Goal: Task Accomplishment & Management: Manage account settings

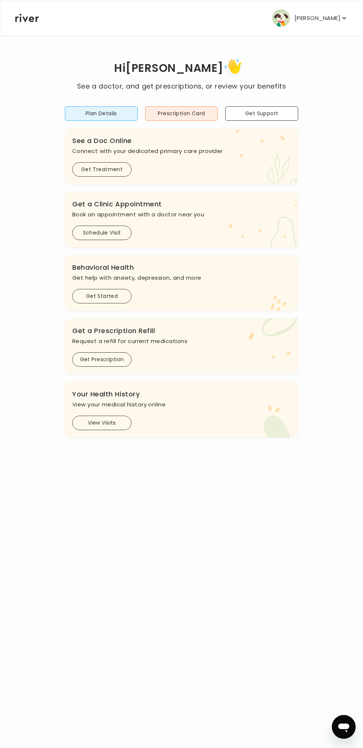
click at [120, 416] on button "View Visits" at bounding box center [101, 423] width 59 height 14
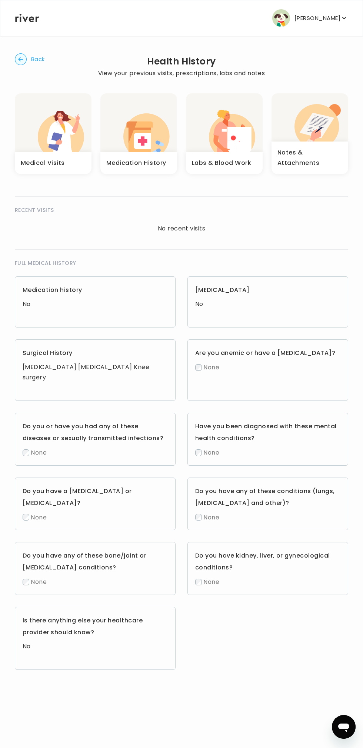
click at [233, 121] on icon "button" at bounding box center [232, 134] width 46 height 40
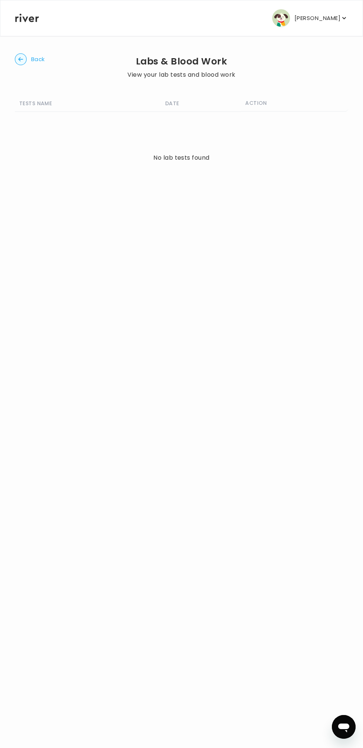
click at [23, 59] on circle "button" at bounding box center [20, 59] width 11 height 11
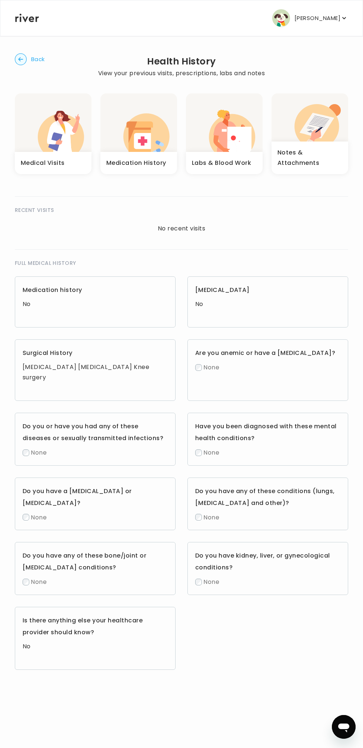
click at [313, 133] on icon "button" at bounding box center [315, 135] width 11 height 13
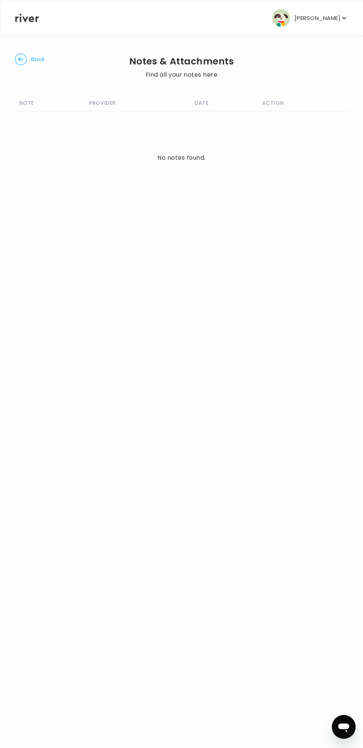
click at [20, 59] on icon "button" at bounding box center [20, 59] width 5 height 4
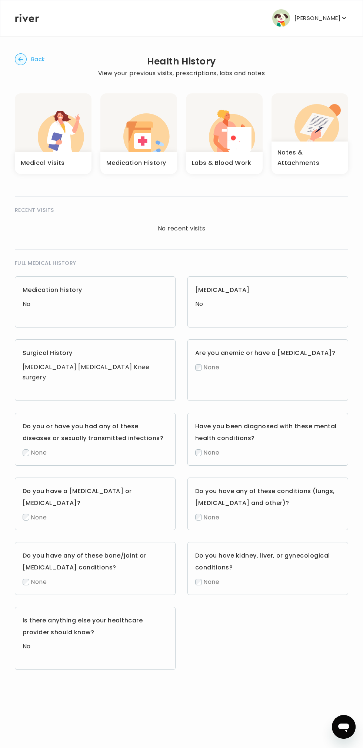
click at [318, 25] on button "[PERSON_NAME]" at bounding box center [310, 18] width 76 height 18
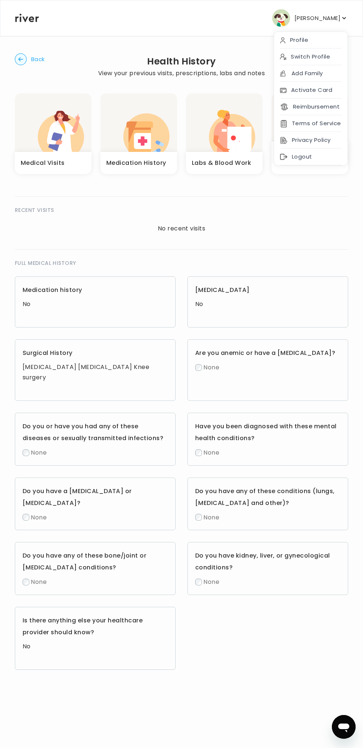
click at [306, 152] on div "Logout" at bounding box center [310, 157] width 73 height 17
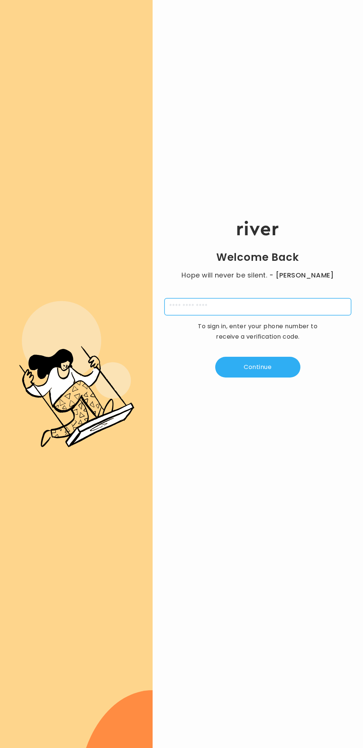
click at [243, 302] on input "tel" at bounding box center [258, 306] width 187 height 17
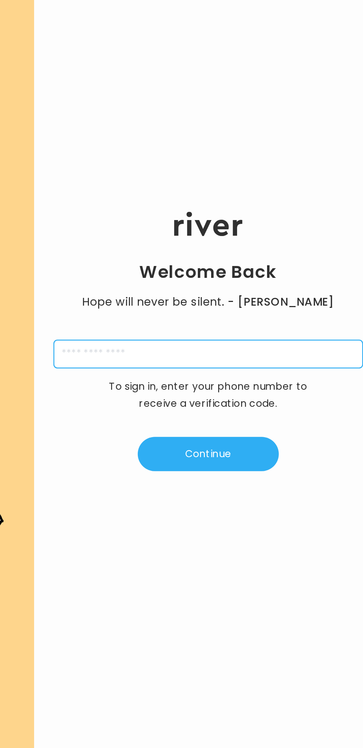
type input "**********"
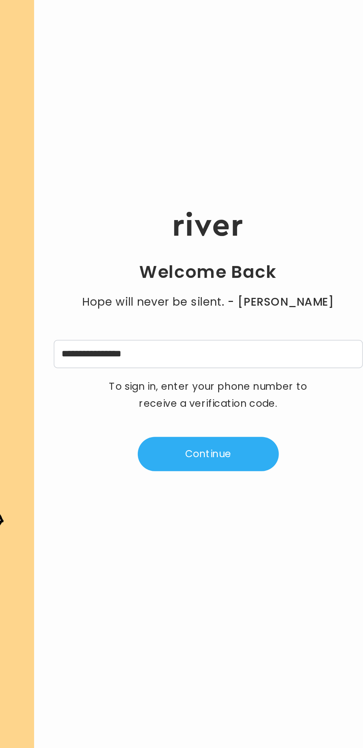
click at [276, 364] on button "Continue" at bounding box center [257, 367] width 85 height 21
type input "*"
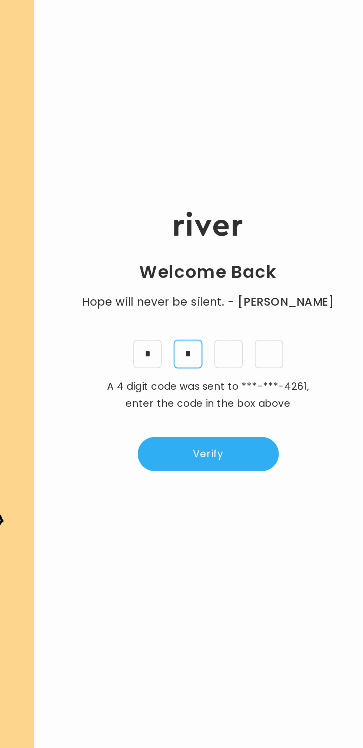
type input "*"
click at [270, 368] on button "Verify" at bounding box center [257, 367] width 85 height 21
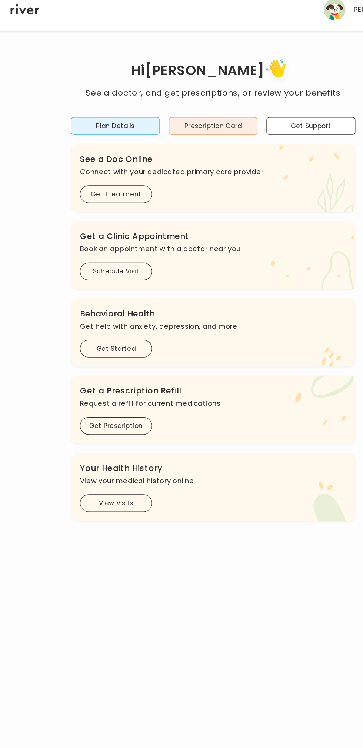
click at [112, 424] on button "View Visits" at bounding box center [101, 423] width 59 height 14
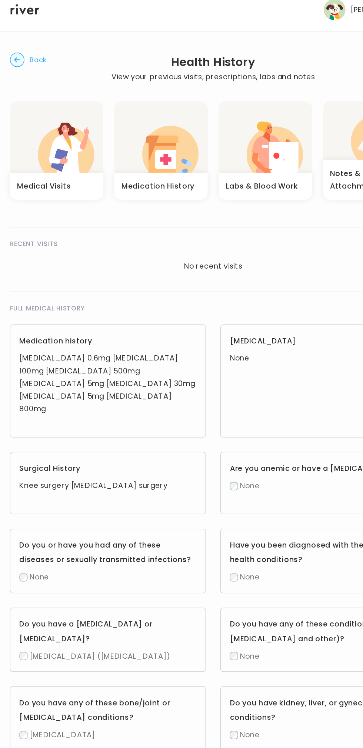
click at [226, 137] on icon "button" at bounding box center [227, 131] width 25 height 21
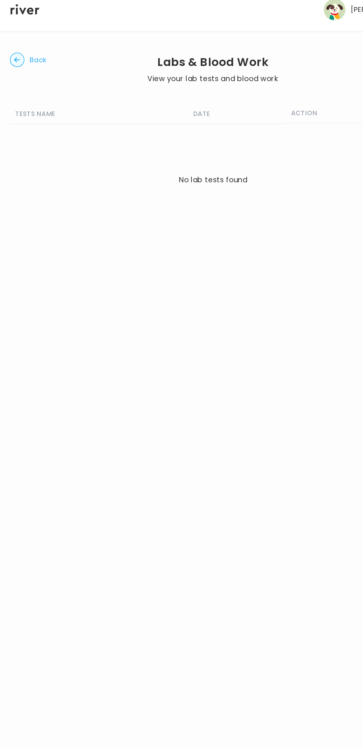
click at [25, 59] on circle "button" at bounding box center [20, 59] width 11 height 11
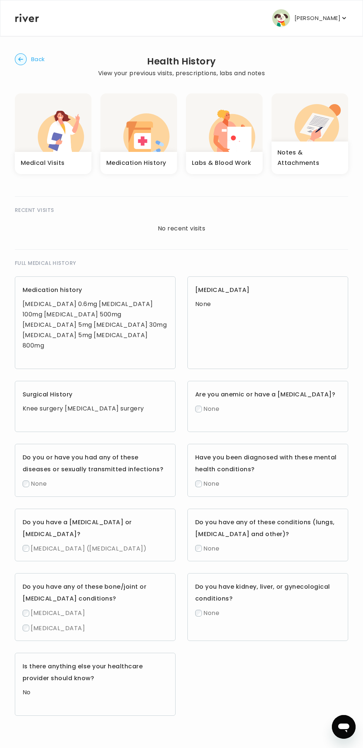
click at [320, 18] on p "[PERSON_NAME]" at bounding box center [318, 18] width 46 height 10
click at [298, 123] on div "Logout" at bounding box center [310, 123] width 73 height 17
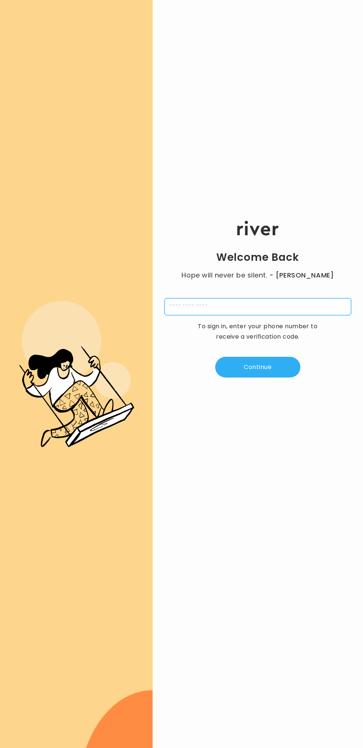
click at [218, 307] on input "tel" at bounding box center [258, 306] width 187 height 17
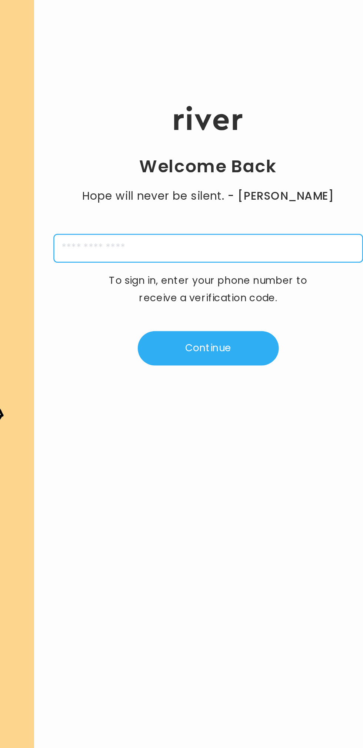
type input "**********"
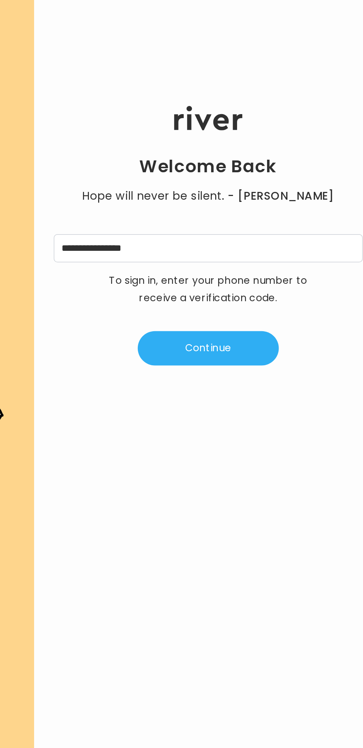
click at [267, 366] on button "Continue" at bounding box center [257, 367] width 85 height 21
type input "*"
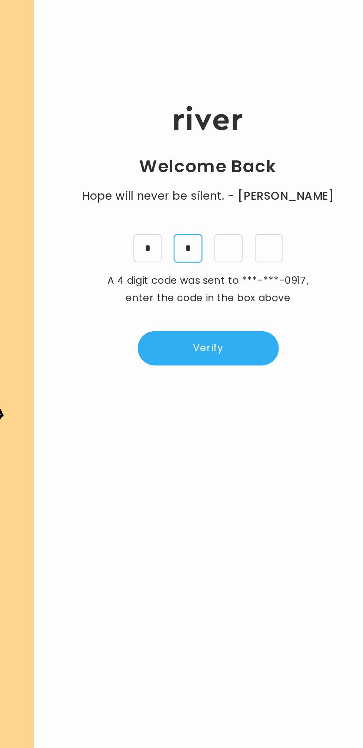
type input "*"
click at [259, 366] on button "Verify" at bounding box center [257, 367] width 85 height 21
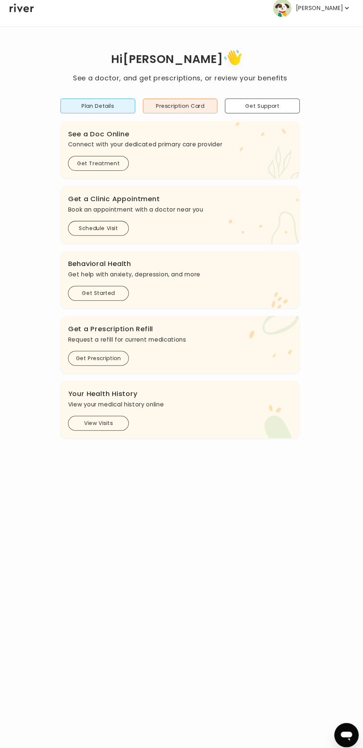
click at [107, 419] on button "View Visits" at bounding box center [101, 423] width 59 height 14
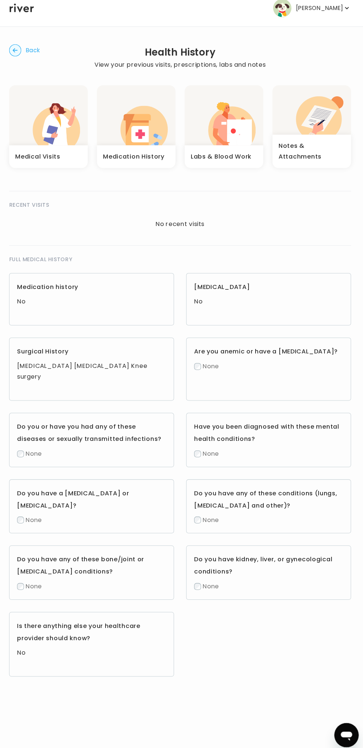
click at [223, 130] on icon "button" at bounding box center [224, 130] width 5 height 3
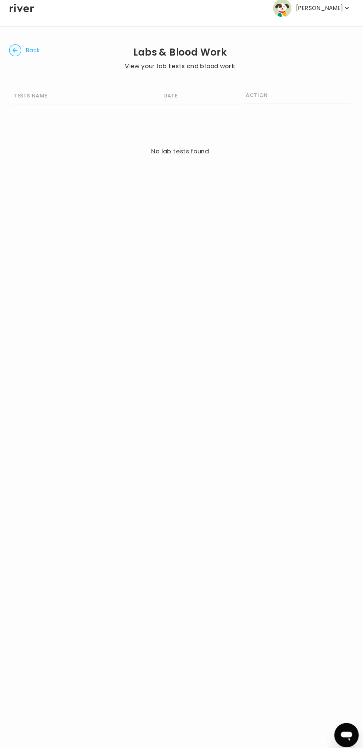
click at [38, 54] on span "Back" at bounding box center [38, 59] width 14 height 10
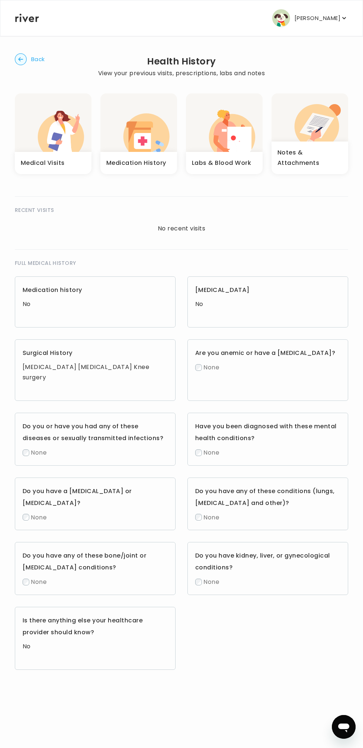
click at [38, 59] on span "Back" at bounding box center [38, 59] width 14 height 10
